Goal: Task Accomplishment & Management: Manage account settings

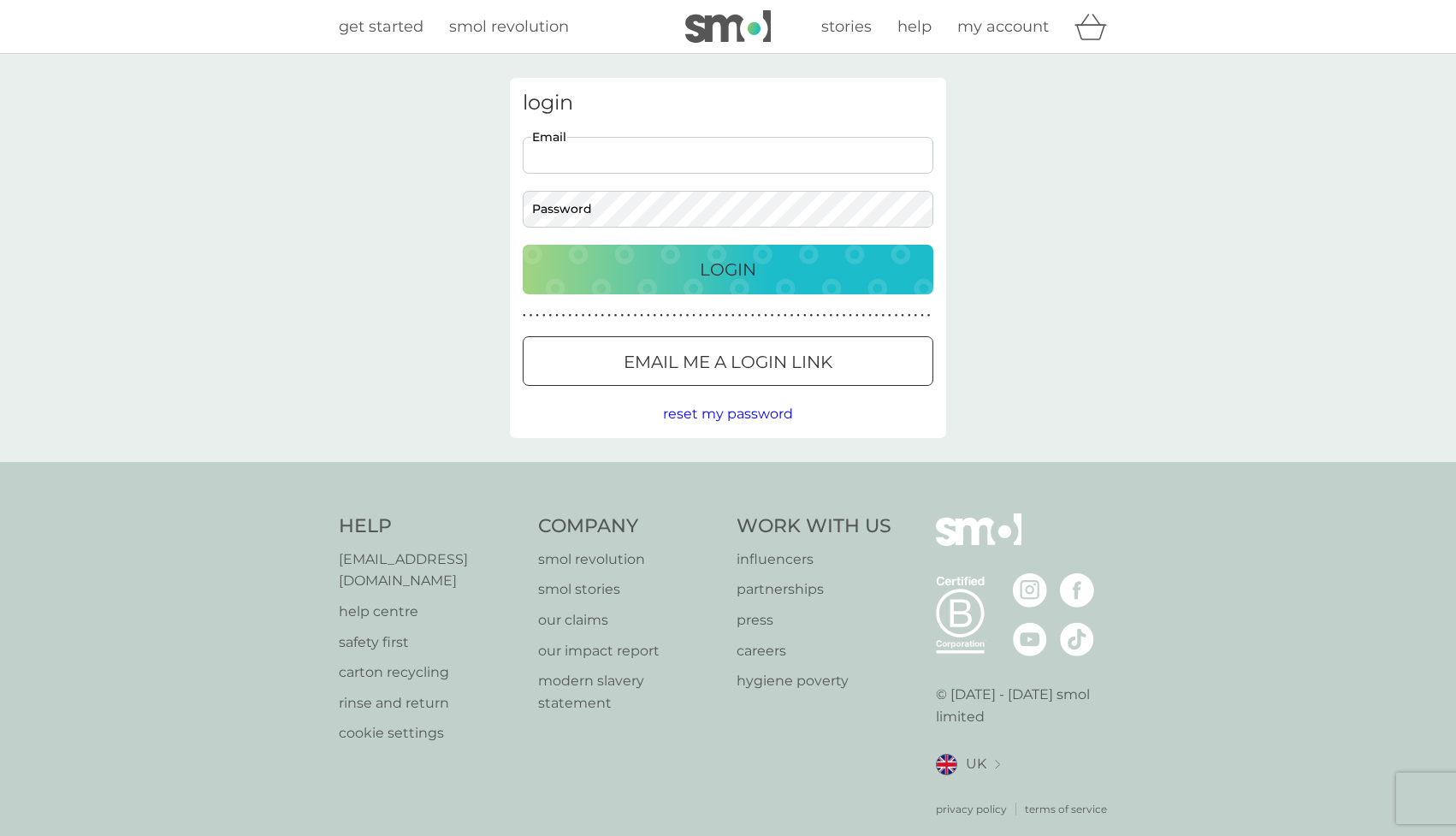
type input "[EMAIL_ADDRESS][DOMAIN_NAME]"
click at [665, 262] on div "Login" at bounding box center [728, 269] width 376 height 27
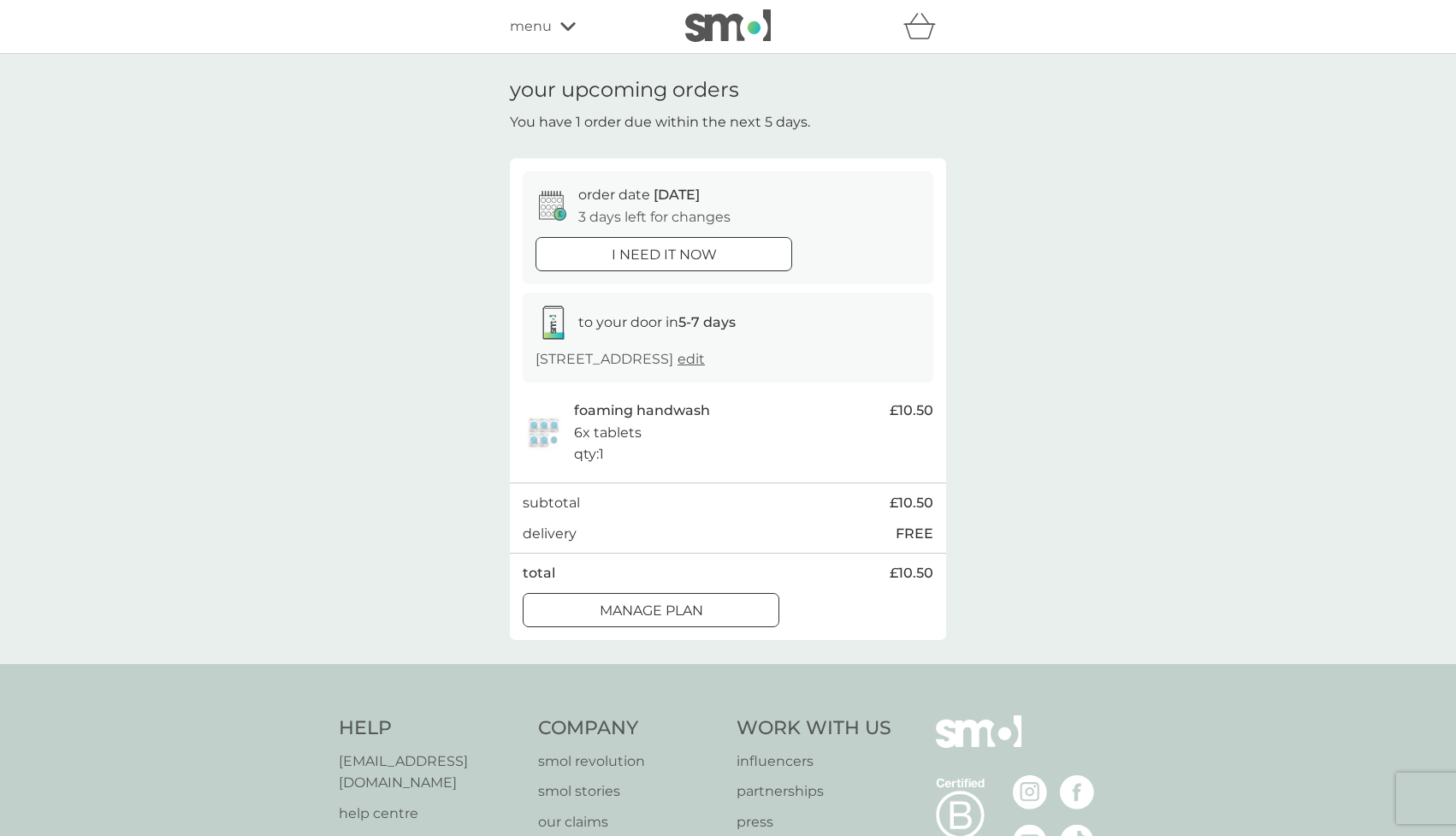
click at [677, 619] on div at bounding box center [650, 610] width 61 height 18
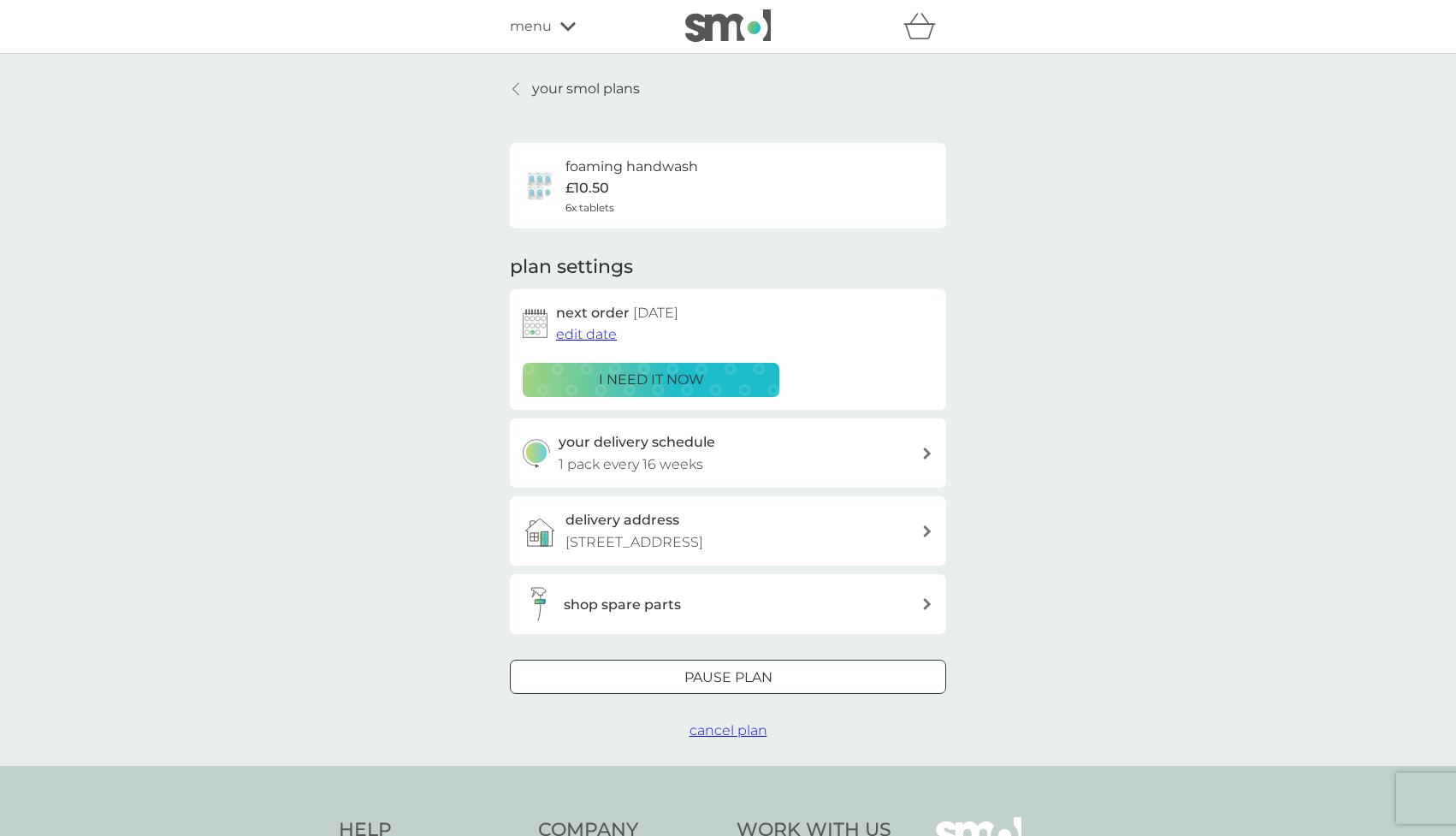
click at [587, 336] on span "edit date" at bounding box center [586, 334] width 60 height 16
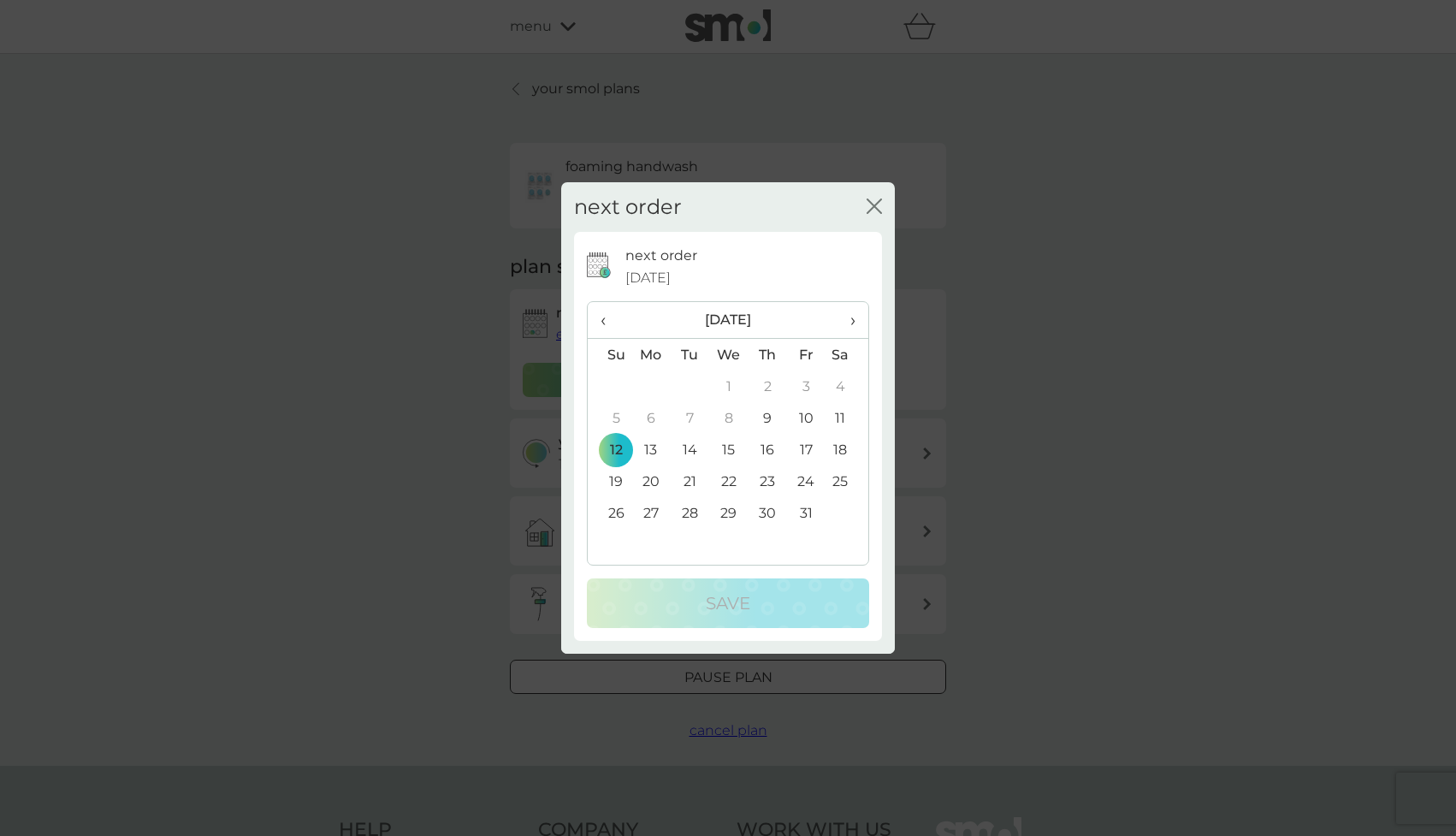
click at [855, 320] on span "›" at bounding box center [847, 320] width 17 height 36
click at [618, 540] on td "30" at bounding box center [610, 545] width 43 height 32
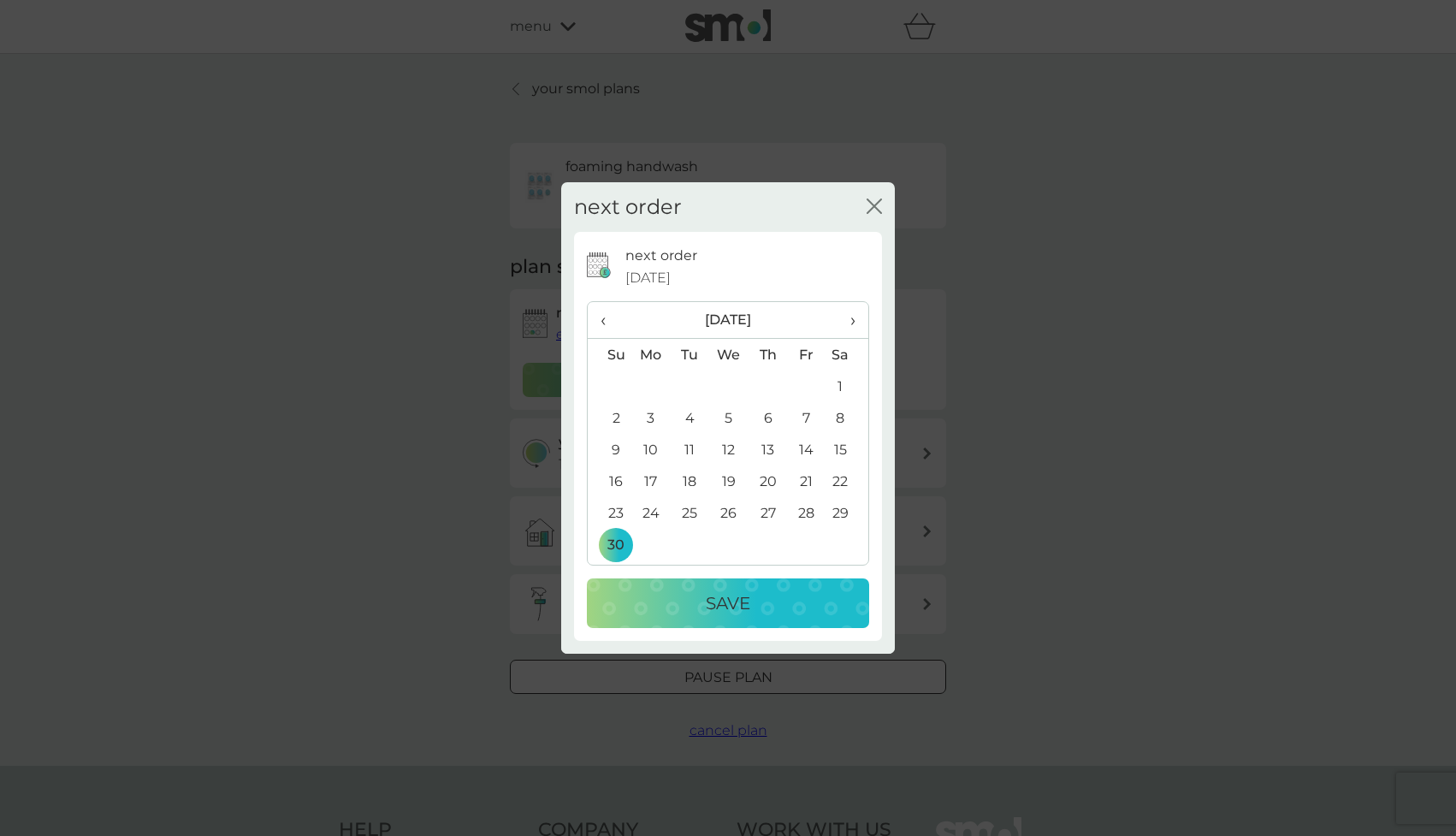
click at [849, 327] on span "›" at bounding box center [847, 320] width 17 height 36
click at [674, 382] on td "2" at bounding box center [690, 386] width 39 height 32
click at [644, 382] on td "1" at bounding box center [651, 386] width 40 height 32
click at [667, 588] on button "Save" at bounding box center [728, 603] width 283 height 50
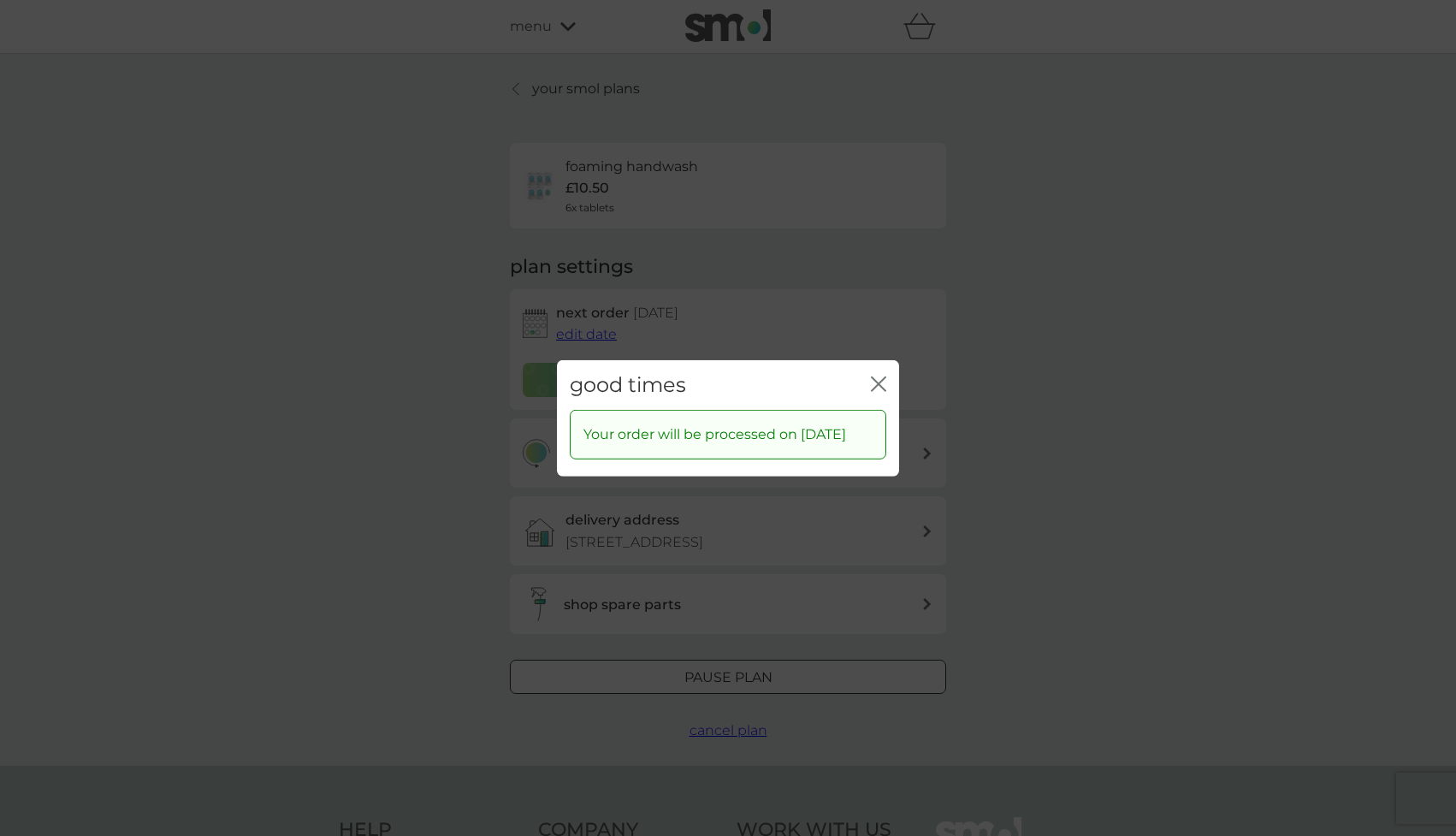
click at [875, 376] on icon "close" at bounding box center [878, 384] width 15 height 15
